Goal: Navigation & Orientation: Find specific page/section

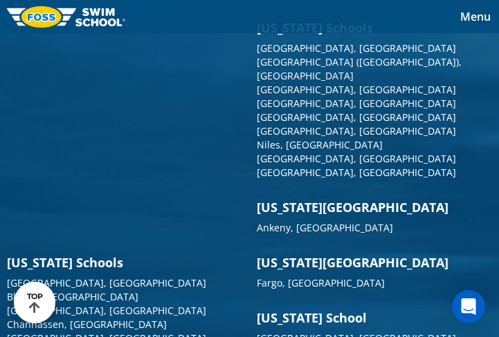
scroll to position [2562, 0]
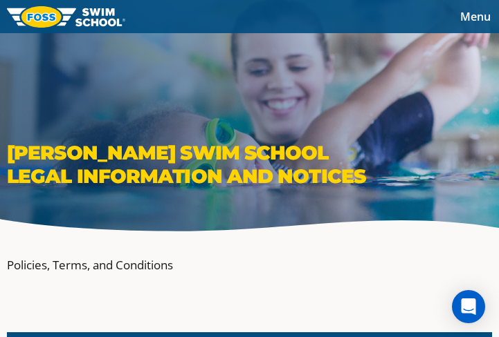
click at [476, 19] on span "Menu" at bounding box center [475, 16] width 30 height 15
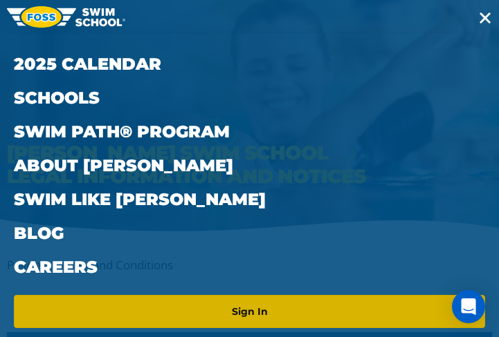
click at [228, 313] on link "Sign In" at bounding box center [249, 312] width 460 height 22
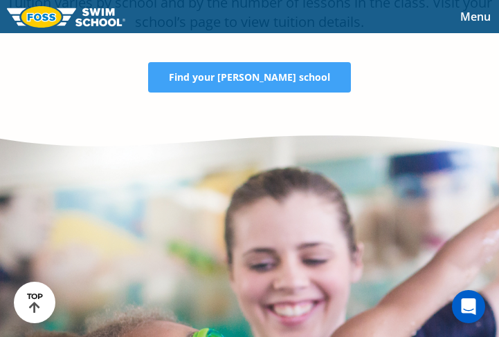
scroll to position [2697, 0]
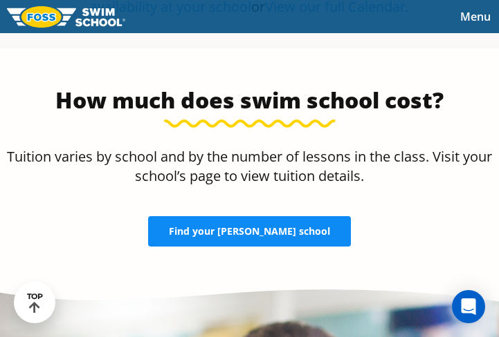
click at [206, 234] on span "Find your FOSS school" at bounding box center [249, 232] width 161 height 10
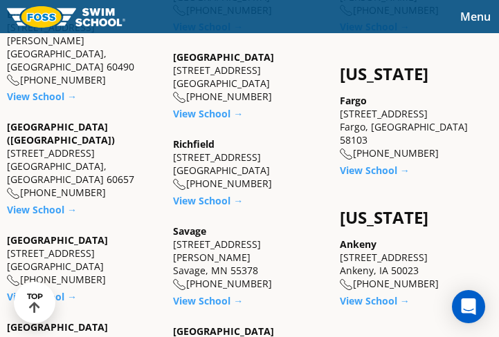
scroll to position [1037, 0]
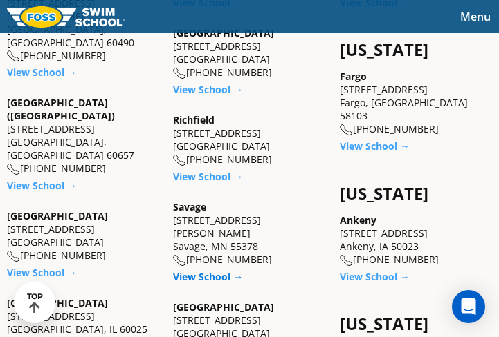
click at [207, 270] on link "View School →" at bounding box center [208, 276] width 70 height 13
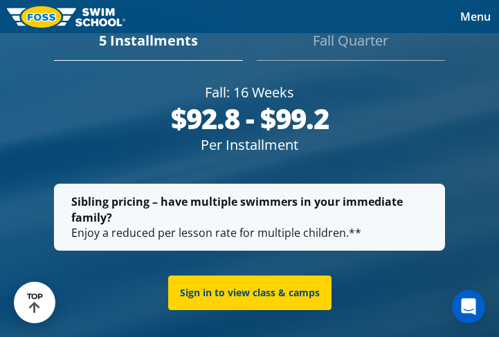
scroll to position [2935, 0]
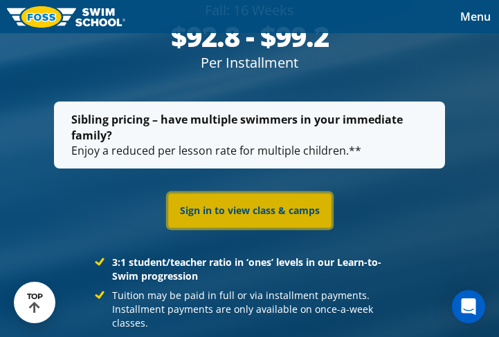
click at [254, 205] on link "Sign in to view class & camps" at bounding box center [249, 211] width 163 height 35
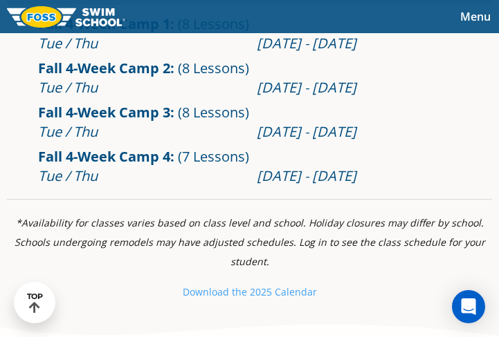
scroll to position [761, 0]
